Goal: Task Accomplishment & Management: Complete application form

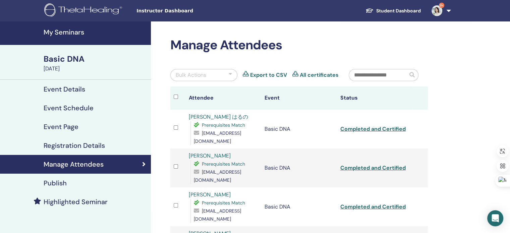
click at [67, 30] on h4 "My Seminars" at bounding box center [95, 32] width 103 height 8
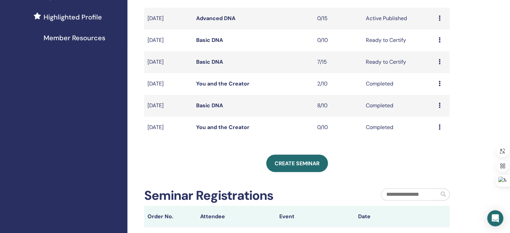
scroll to position [182, 0]
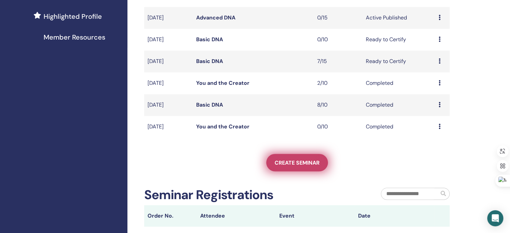
click at [294, 166] on span "Create seminar" at bounding box center [296, 162] width 45 height 7
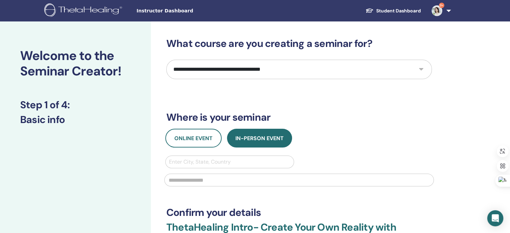
click at [217, 68] on select "**********" at bounding box center [298, 69] width 265 height 19
select select "*"
click at [166, 60] on select "**********" at bounding box center [298, 69] width 265 height 19
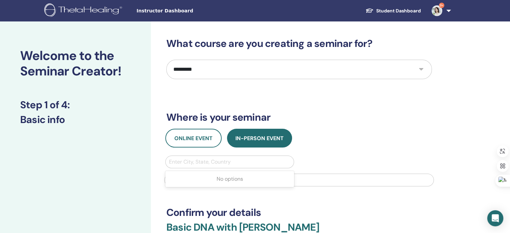
click at [217, 160] on div at bounding box center [229, 161] width 121 height 9
type input "*"
type input "*********"
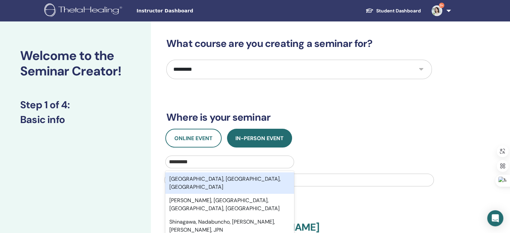
click at [220, 178] on div "Shinagawa, Tokyo, JPN" at bounding box center [229, 182] width 129 height 21
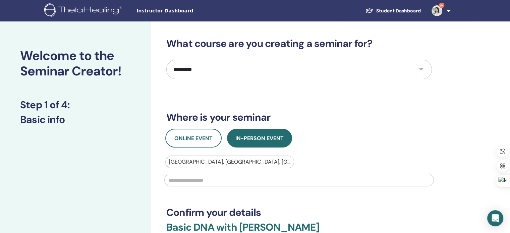
click at [215, 179] on input "text" at bounding box center [298, 180] width 269 height 13
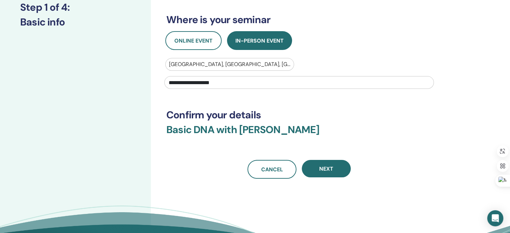
scroll to position [98, 0]
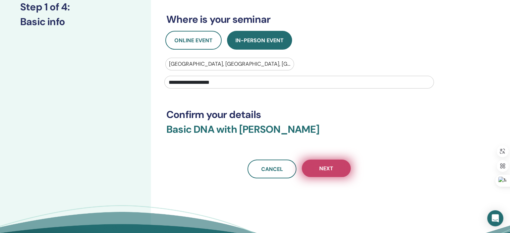
type input "**********"
click at [345, 166] on button "Next" at bounding box center [326, 168] width 49 height 17
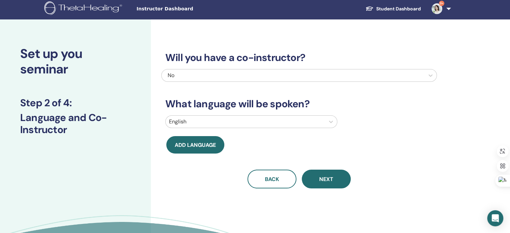
scroll to position [2, 0]
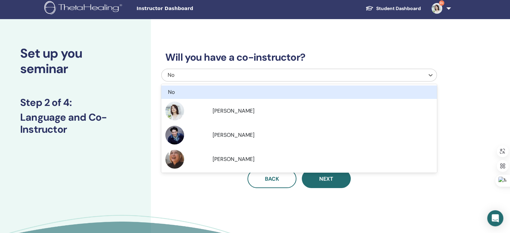
click at [265, 76] on div "No" at bounding box center [273, 75] width 211 height 8
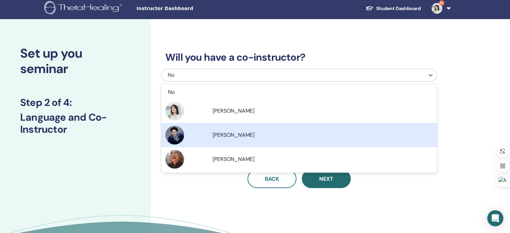
click at [260, 131] on div "Yohei Hasegawa" at bounding box center [322, 135] width 220 height 8
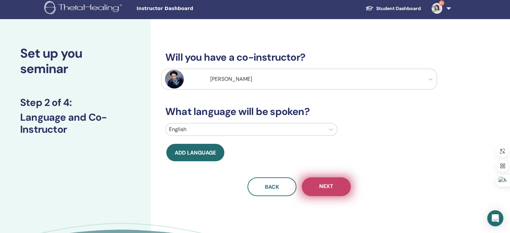
click at [326, 188] on span "Next" at bounding box center [326, 187] width 14 height 8
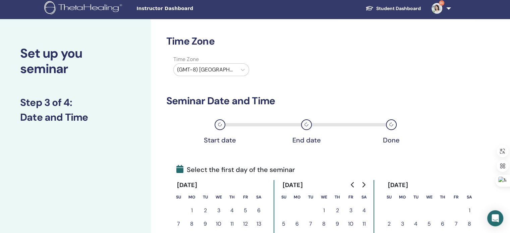
scroll to position [5, 0]
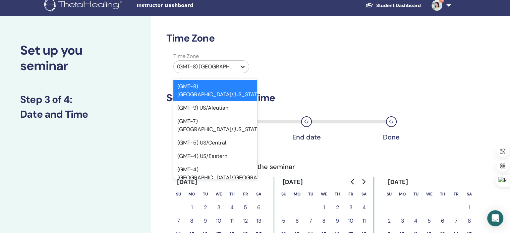
click at [242, 68] on icon at bounding box center [242, 66] width 7 height 7
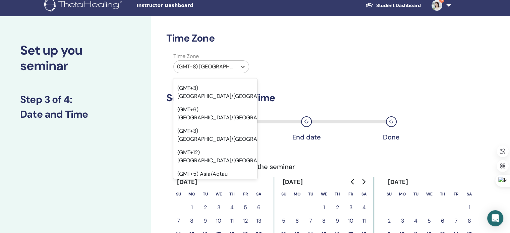
scroll to position [5638, 0]
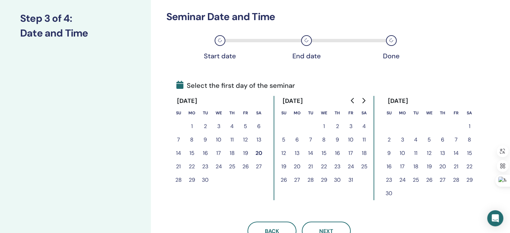
scroll to position [87, 0]
click at [324, 138] on button "8" at bounding box center [323, 139] width 13 height 13
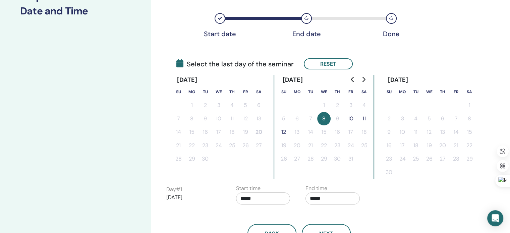
scroll to position [129, 0]
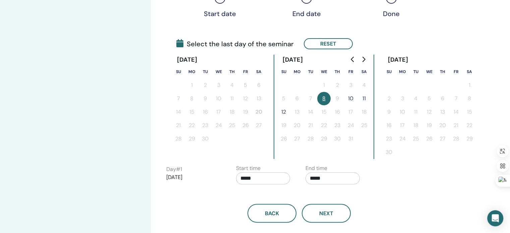
click at [350, 98] on button "10" at bounding box center [350, 98] width 13 height 13
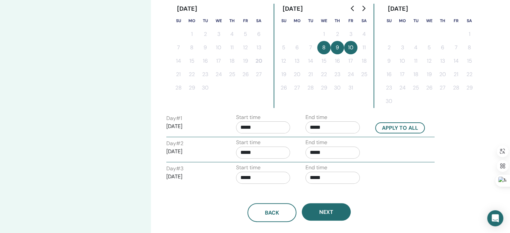
scroll to position [211, 0]
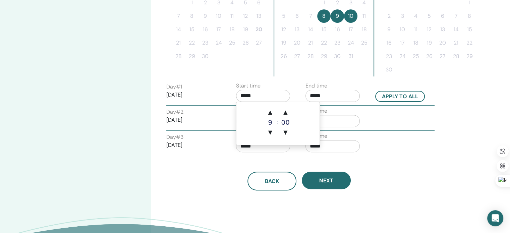
click at [253, 96] on input "*****" at bounding box center [263, 96] width 54 height 12
click at [268, 112] on span "▲" at bounding box center [269, 112] width 13 height 13
type input "*****"
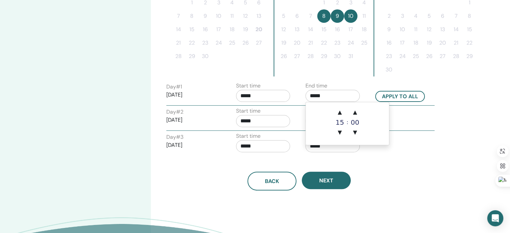
click at [314, 95] on input "*****" at bounding box center [332, 96] width 54 height 12
click at [340, 110] on span "▲" at bounding box center [339, 112] width 13 height 13
type input "*****"
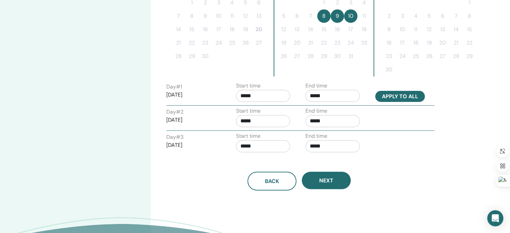
click at [405, 93] on button "Apply to all" at bounding box center [400, 96] width 50 height 11
type input "*****"
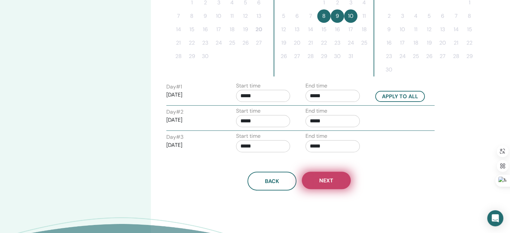
click at [334, 180] on button "Next" at bounding box center [326, 180] width 49 height 17
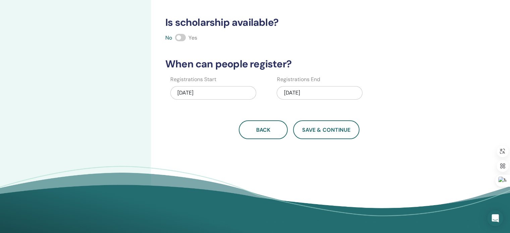
scroll to position [158, 0]
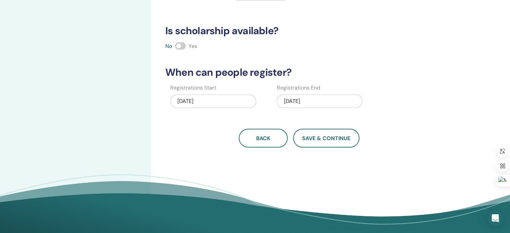
click at [307, 100] on div "10/10/2025" at bounding box center [319, 101] width 86 height 13
click at [388, 84] on div "Registrations Start 09/20/2025 Registrations End 10/10/2025" at bounding box center [293, 98] width 275 height 29
click at [322, 137] on span "Save & Continue" at bounding box center [326, 138] width 48 height 7
click at [329, 141] on button "Save & Continue" at bounding box center [326, 138] width 66 height 19
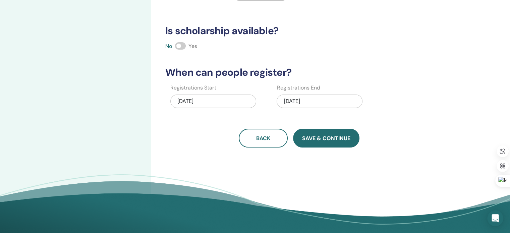
click at [334, 143] on button "Save & Continue" at bounding box center [326, 138] width 66 height 19
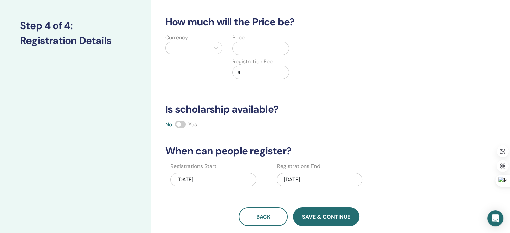
scroll to position [41, 0]
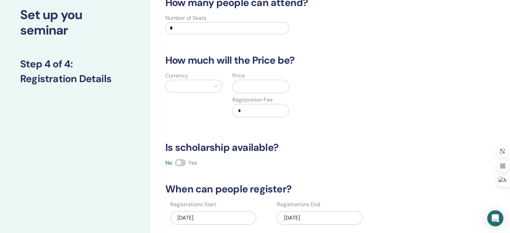
click at [194, 26] on input "*" at bounding box center [227, 28] width 124 height 12
type input "**"
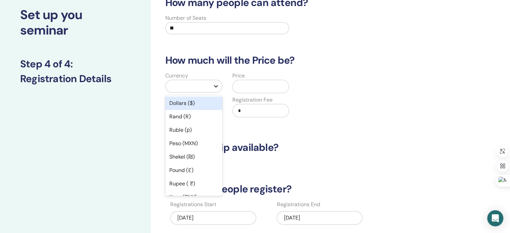
click at [215, 91] on div at bounding box center [216, 86] width 12 height 12
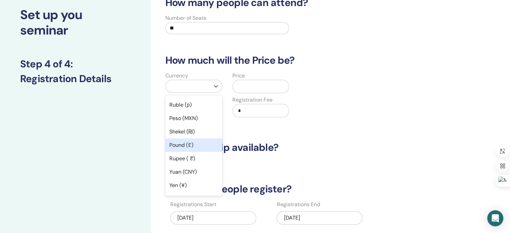
scroll to position [27, 0]
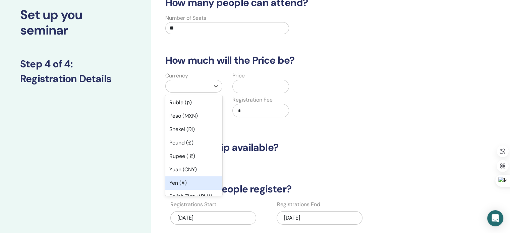
click at [192, 182] on div "Yen (¥)" at bounding box center [193, 182] width 57 height 13
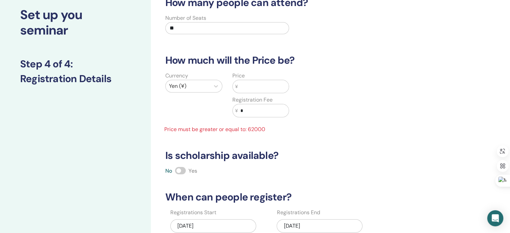
click at [251, 84] on input "text" at bounding box center [263, 86] width 51 height 13
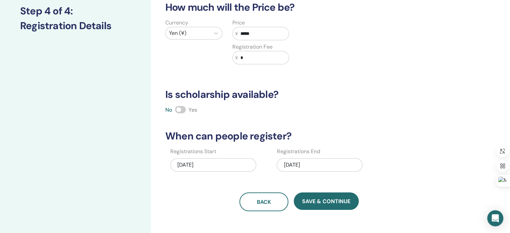
scroll to position [129, 0]
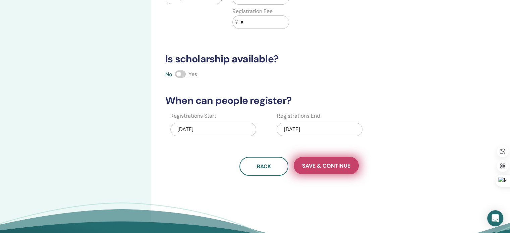
type input "*****"
click at [320, 167] on span "Save & Continue" at bounding box center [326, 165] width 48 height 7
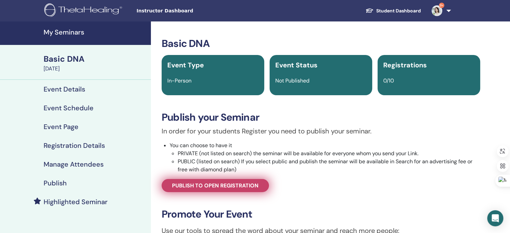
click at [260, 184] on link "Publish to open registration" at bounding box center [215, 185] width 107 height 13
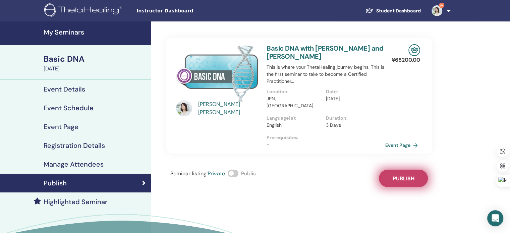
click at [407, 175] on span "Publish" at bounding box center [403, 178] width 22 height 7
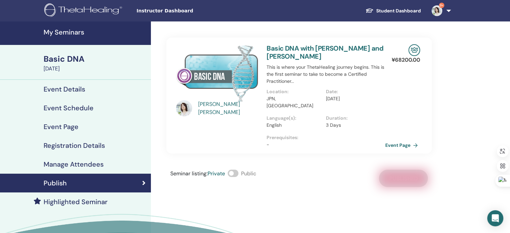
click at [238, 170] on span at bounding box center [233, 173] width 11 height 7
click at [409, 174] on div "Seminar listing : Private Public Published" at bounding box center [298, 178] width 265 height 17
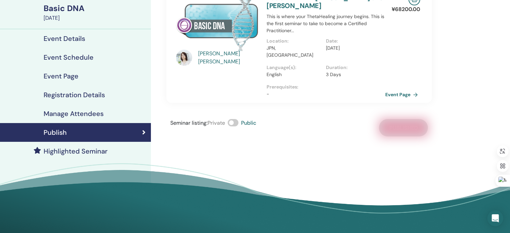
scroll to position [51, 0]
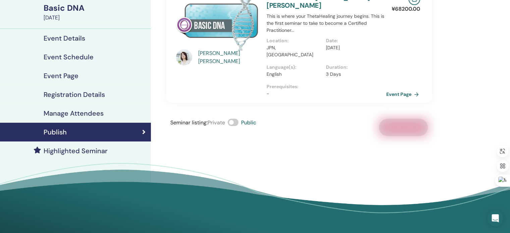
click at [397, 89] on link "Event Page" at bounding box center [403, 94] width 35 height 10
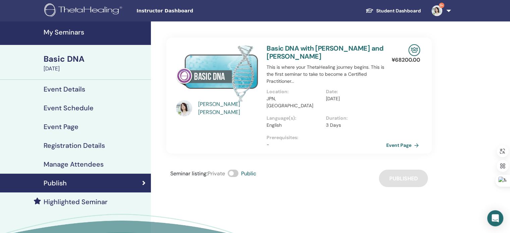
click at [390, 140] on link "Event Page" at bounding box center [403, 145] width 35 height 10
click at [411, 140] on link "Event Page" at bounding box center [403, 145] width 35 height 10
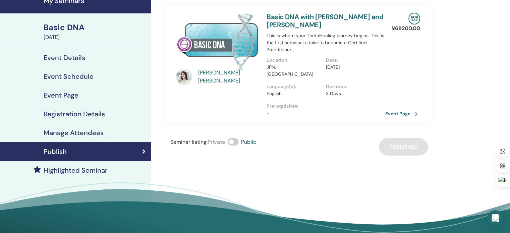
scroll to position [27, 0]
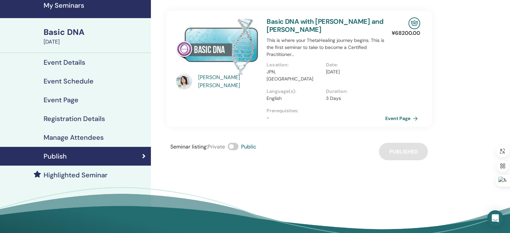
click at [232, 143] on span at bounding box center [233, 146] width 11 height 7
click at [236, 143] on span at bounding box center [233, 146] width 11 height 7
click at [414, 144] on div "Seminar listing : Private Public Published" at bounding box center [298, 151] width 265 height 17
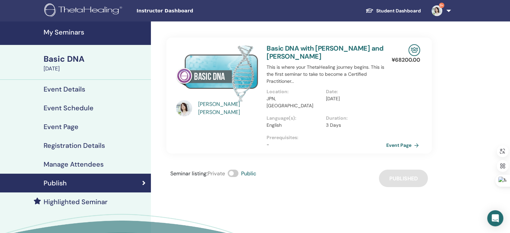
click at [397, 140] on link "Event Page" at bounding box center [403, 145] width 35 height 10
click at [157, 13] on span "Instructor Dashboard" at bounding box center [186, 10] width 101 height 7
click at [169, 13] on span "Instructor Dashboard" at bounding box center [186, 10] width 101 height 7
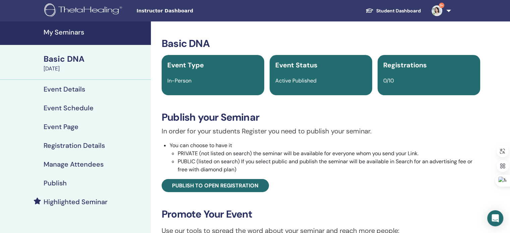
scroll to position [56, 0]
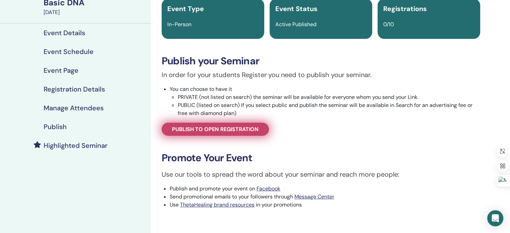
click at [251, 130] on span "Publish to open registration" at bounding box center [215, 129] width 86 height 7
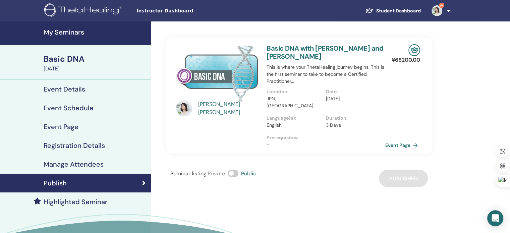
scroll to position [1, 0]
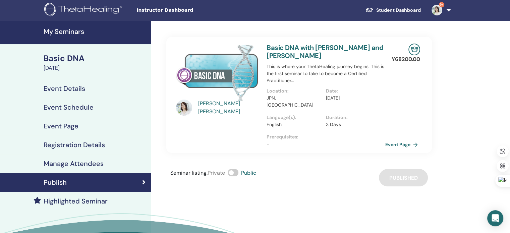
click at [170, 10] on span "Instructor Dashboard" at bounding box center [186, 10] width 101 height 7
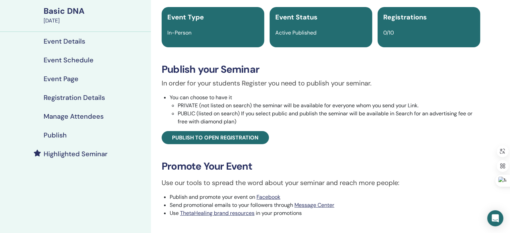
scroll to position [56, 0]
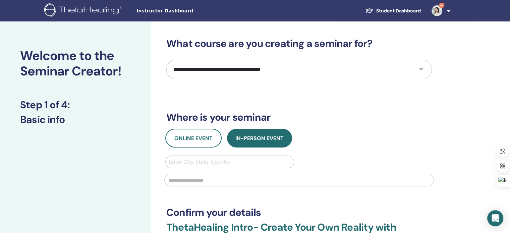
click at [179, 10] on span "Instructor Dashboard" at bounding box center [186, 10] width 101 height 7
click at [113, 15] on img at bounding box center [84, 10] width 80 height 15
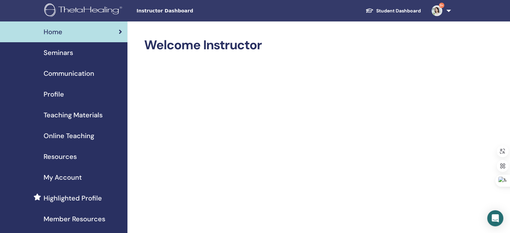
click at [66, 52] on span "Seminars" at bounding box center [58, 53] width 29 height 10
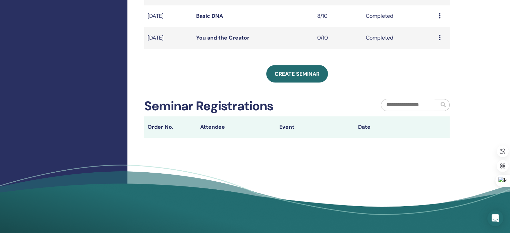
scroll to position [292, 0]
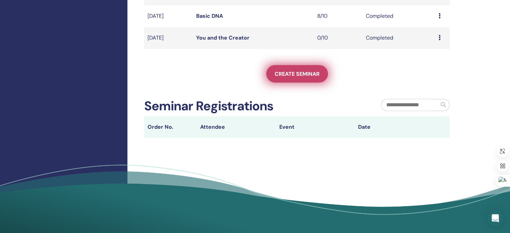
click at [292, 70] on span "Create seminar" at bounding box center [296, 73] width 45 height 7
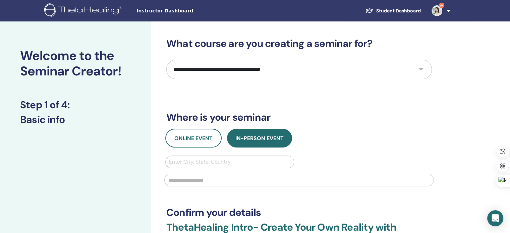
click at [246, 71] on select "**********" at bounding box center [298, 69] width 265 height 19
select select "*"
click at [166, 60] on select "**********" at bounding box center [298, 69] width 265 height 19
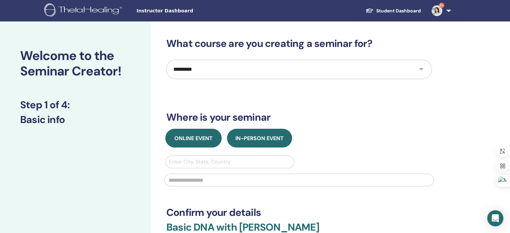
click at [193, 140] on span "Online Event" at bounding box center [193, 138] width 38 height 7
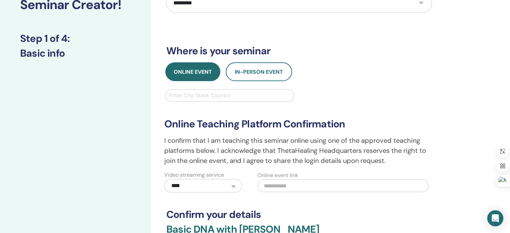
scroll to position [67, 0]
click at [200, 93] on div at bounding box center [229, 94] width 121 height 9
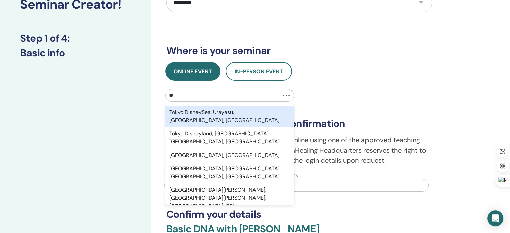
type input "*"
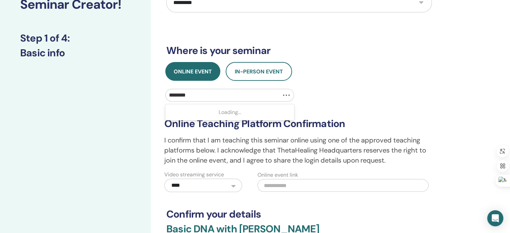
type input "*********"
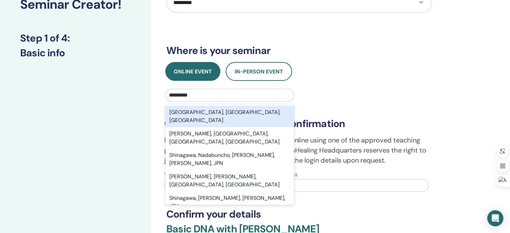
click at [203, 110] on div "Shinagawa, Tokyo, JPN" at bounding box center [229, 116] width 129 height 21
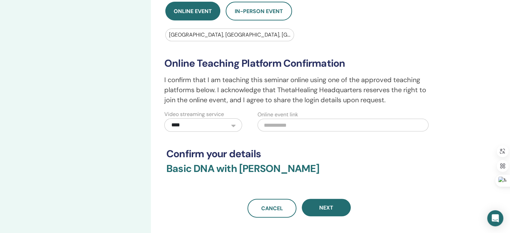
scroll to position [129, 0]
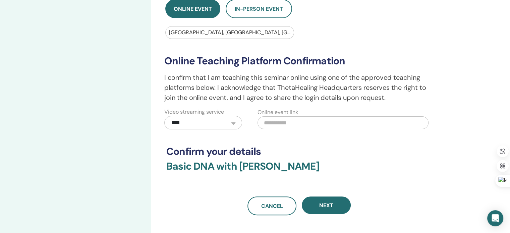
click at [216, 143] on div "**********" at bounding box center [298, 61] width 265 height 307
click at [291, 121] on input "text" at bounding box center [342, 122] width 171 height 13
paste input "**********"
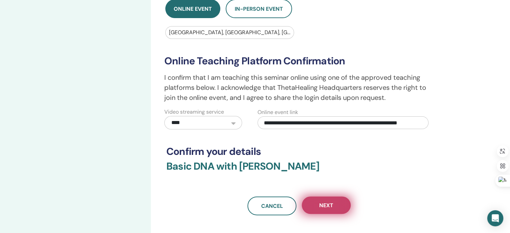
type input "**********"
click at [333, 203] on button "Next" at bounding box center [326, 204] width 49 height 17
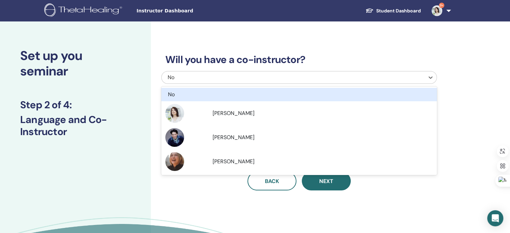
click at [313, 80] on div "No" at bounding box center [273, 77] width 211 height 8
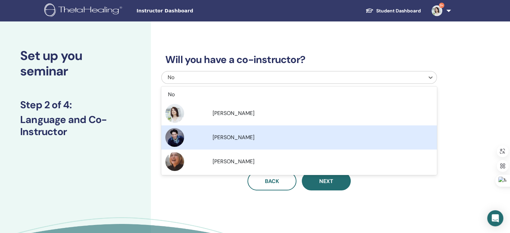
click at [292, 132] on div "Yohei Hasegawa" at bounding box center [298, 137] width 267 height 19
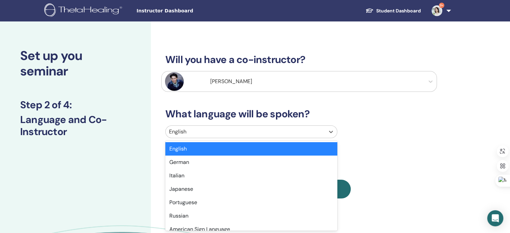
click at [283, 131] on div "option English selected, 1 of 47. 47 results available. Use Up and Down to choo…" at bounding box center [298, 132] width 275 height 15
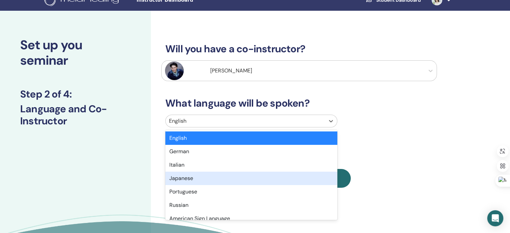
click at [262, 177] on div "Japanese" at bounding box center [251, 178] width 172 height 13
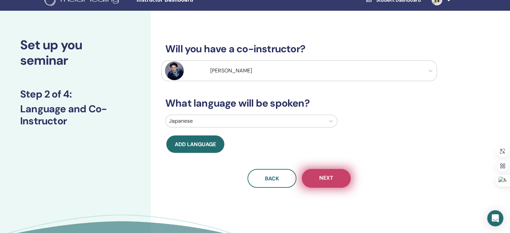
click at [333, 179] on button "Next" at bounding box center [326, 178] width 49 height 19
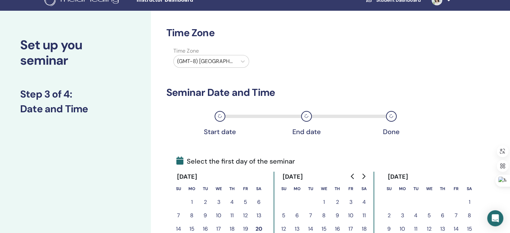
scroll to position [71, 0]
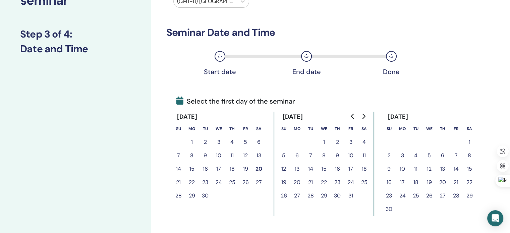
click at [324, 156] on button "8" at bounding box center [323, 155] width 13 height 13
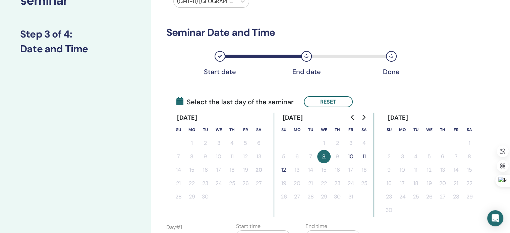
click at [351, 156] on button "10" at bounding box center [350, 156] width 13 height 13
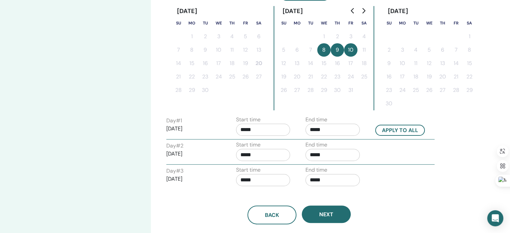
scroll to position [192, 0]
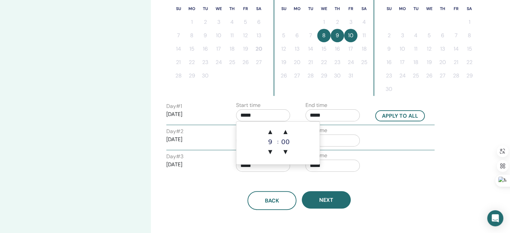
click at [267, 115] on input "*****" at bounding box center [263, 115] width 54 height 12
click at [271, 132] on span "▲" at bounding box center [269, 131] width 13 height 13
type input "*****"
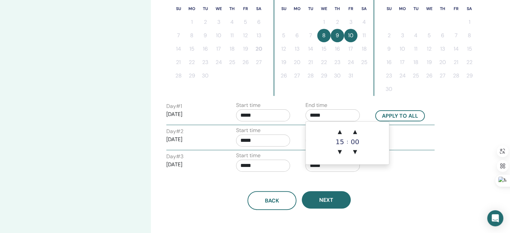
click at [317, 116] on input "*****" at bounding box center [332, 115] width 54 height 12
click at [338, 131] on span "▲" at bounding box center [339, 131] width 13 height 13
type input "*****"
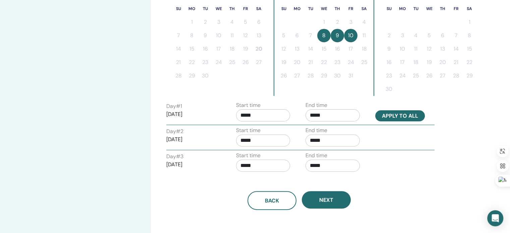
click at [389, 113] on button "Apply to all" at bounding box center [400, 115] width 50 height 11
type input "*****"
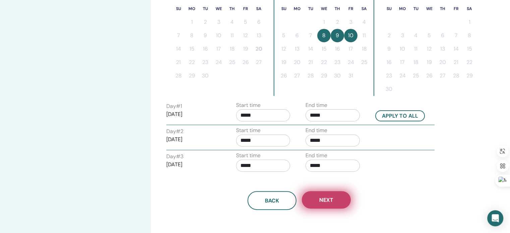
click at [325, 199] on span "Next" at bounding box center [326, 199] width 14 height 7
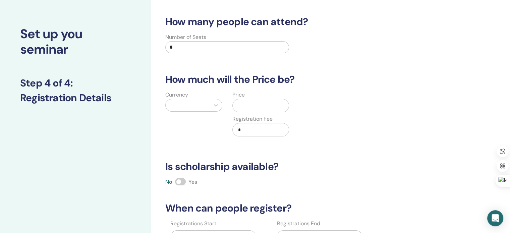
scroll to position [0, 0]
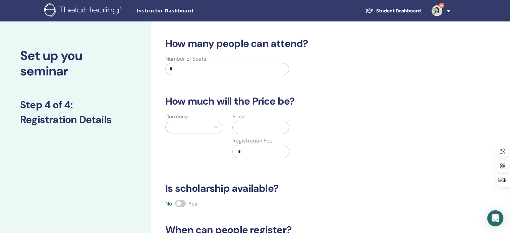
click at [200, 68] on input "*" at bounding box center [227, 69] width 124 height 12
type input "**"
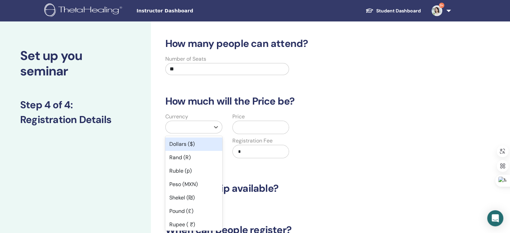
click at [194, 127] on div "Currency option Dollars ($) focused, 1 of 45. 45 results available. Use Up and …" at bounding box center [193, 140] width 67 height 54
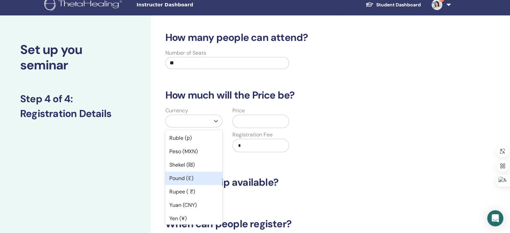
scroll to position [44, 0]
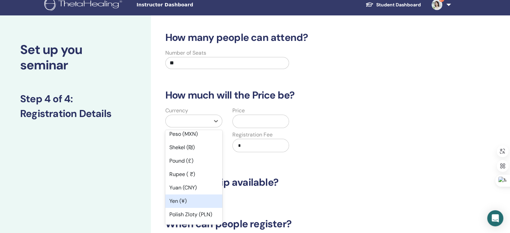
click at [184, 202] on div "Yen (¥)" at bounding box center [193, 200] width 57 height 13
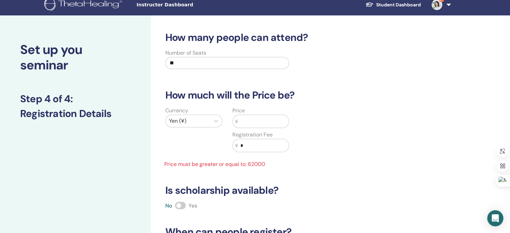
click at [251, 120] on input "text" at bounding box center [263, 121] width 51 height 13
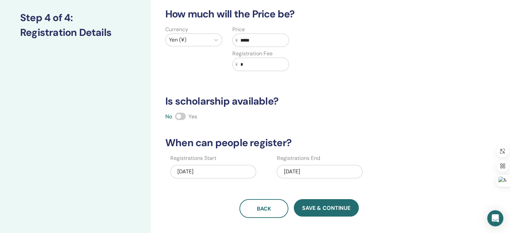
scroll to position [118, 0]
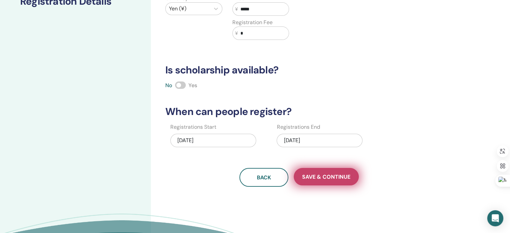
type input "*****"
click at [321, 175] on span "Save & Continue" at bounding box center [326, 176] width 48 height 7
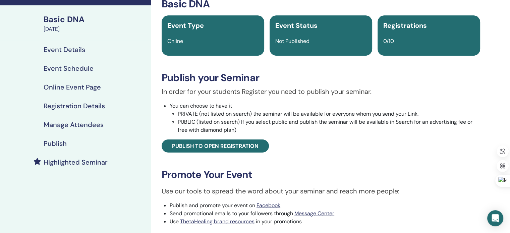
scroll to position [40, 0]
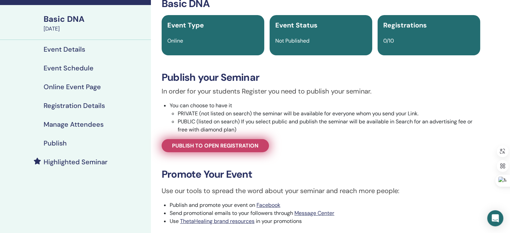
click at [230, 146] on span "Publish to open registration" at bounding box center [215, 145] width 86 height 7
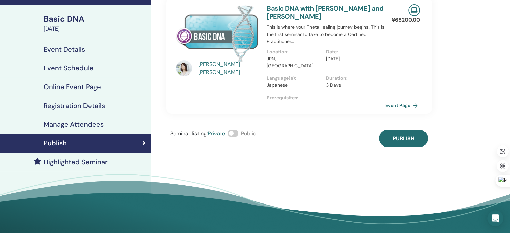
click at [237, 130] on span at bounding box center [233, 133] width 11 height 7
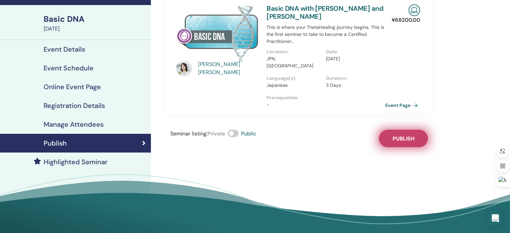
click at [412, 135] on span "Publish" at bounding box center [403, 138] width 22 height 7
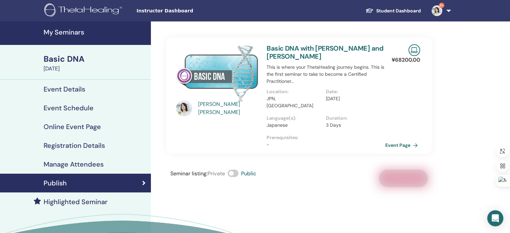
click at [68, 34] on h4 "My Seminars" at bounding box center [95, 32] width 103 height 8
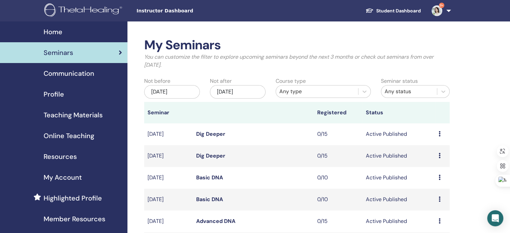
click at [438, 155] on td "Preview Edit Attendees Cancel" at bounding box center [442, 156] width 14 height 22
click at [202, 155] on link "Dig Deeper" at bounding box center [210, 155] width 29 height 7
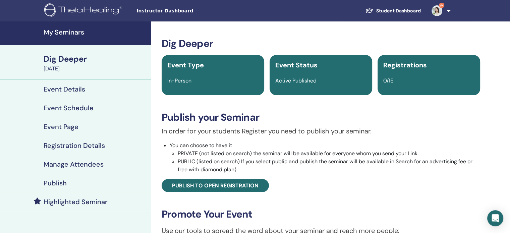
scroll to position [29, 0]
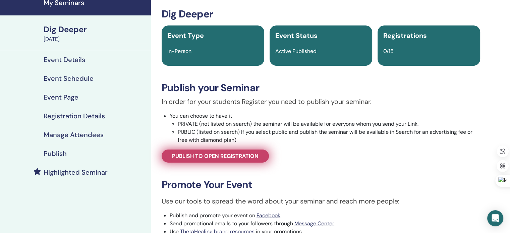
click at [243, 157] on span "Publish to open registration" at bounding box center [215, 155] width 86 height 7
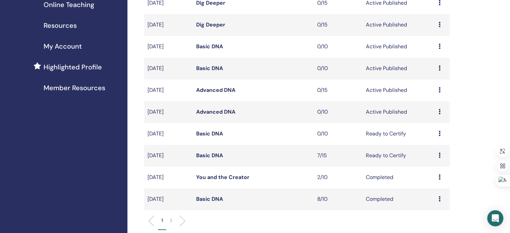
scroll to position [109, 0]
